Goal: Task Accomplishment & Management: Use online tool/utility

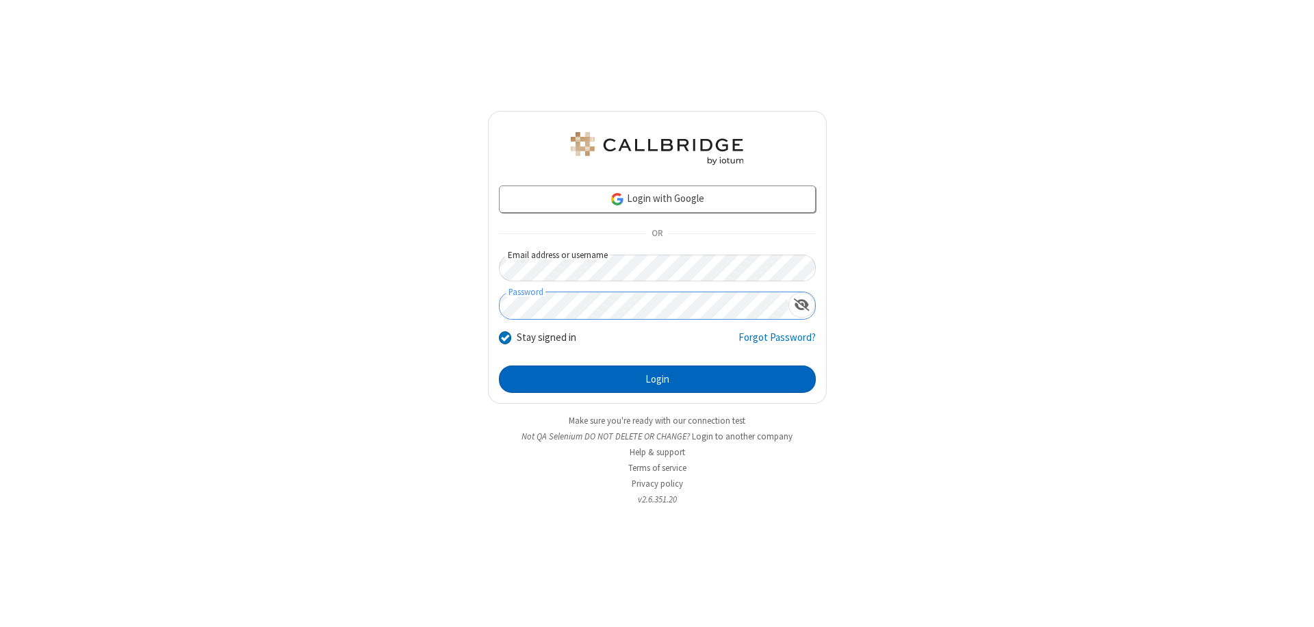
click at [657, 379] on button "Login" at bounding box center [657, 378] width 317 height 27
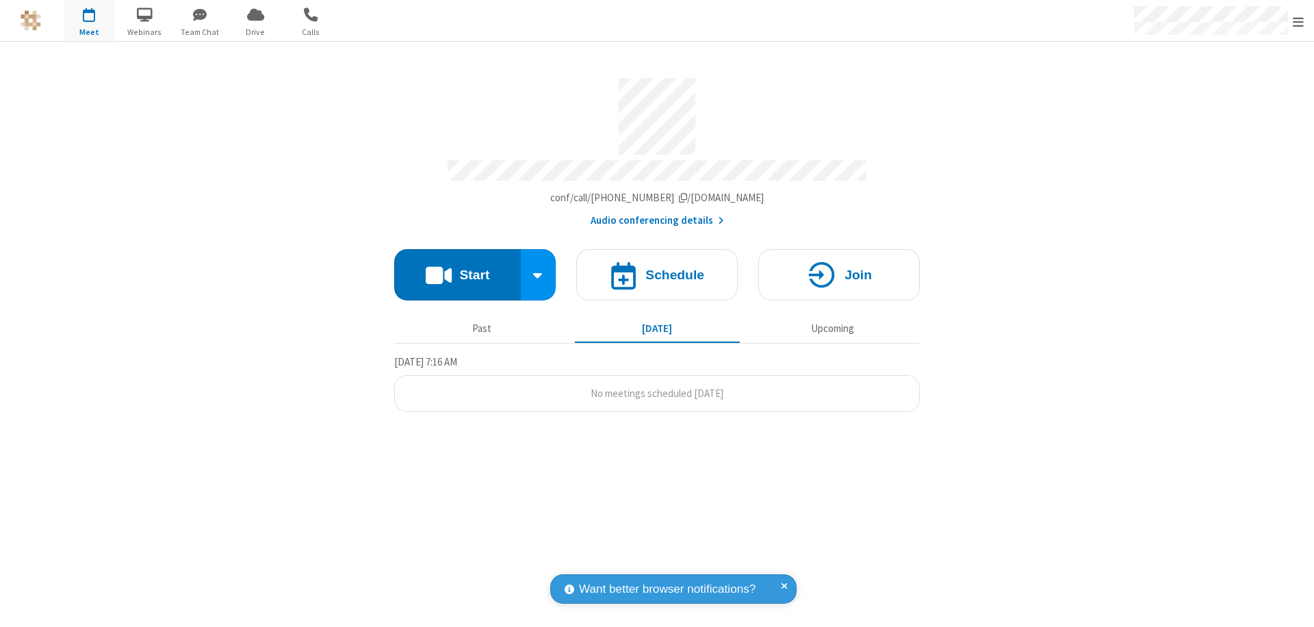
click at [457, 268] on button "Start" at bounding box center [457, 274] width 127 height 51
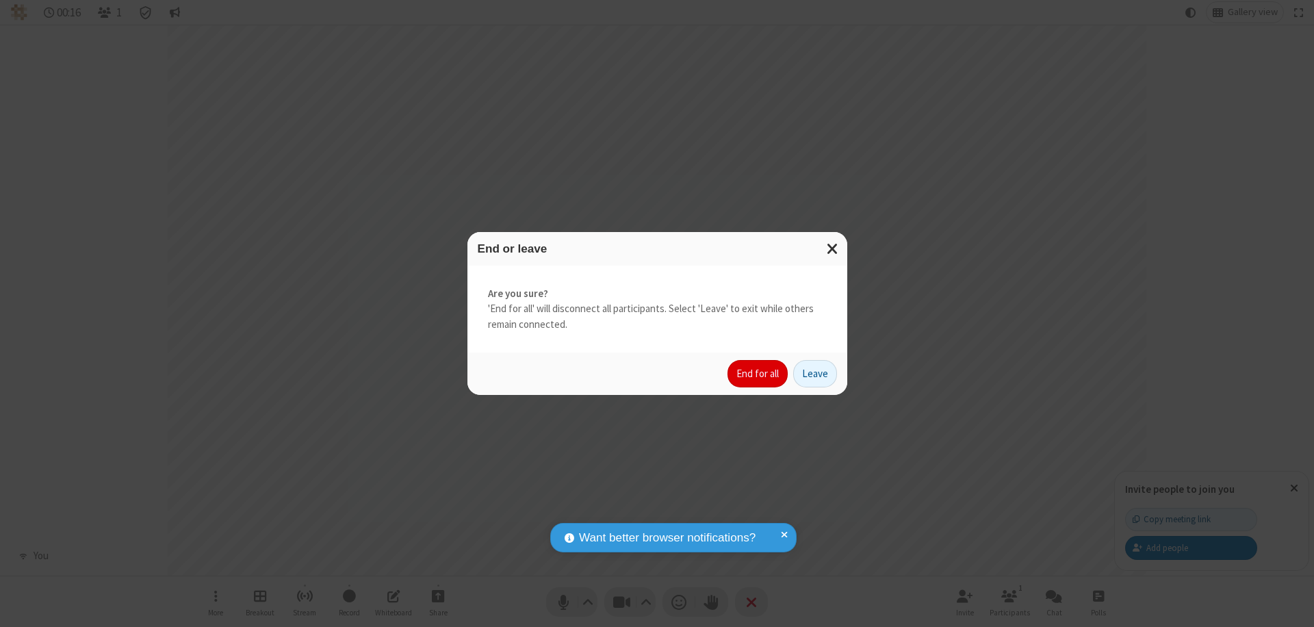
click at [758, 374] on button "End for all" at bounding box center [757, 373] width 60 height 27
